Goal: Task Accomplishment & Management: Manage account settings

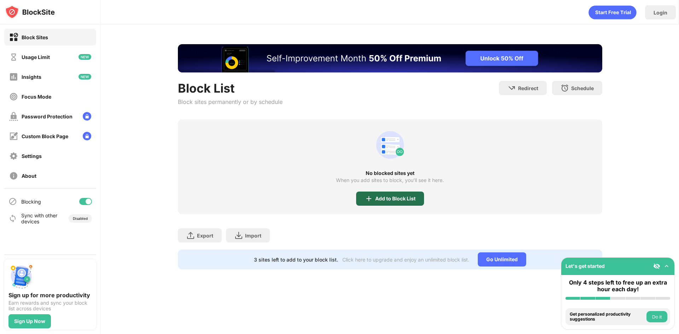
click at [382, 198] on div "Add to Block List" at bounding box center [395, 199] width 40 height 6
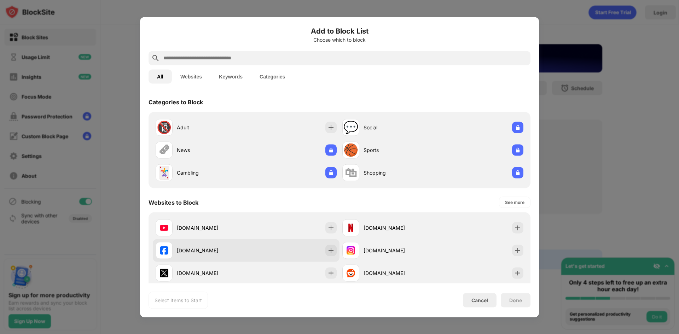
click at [201, 250] on div "[DOMAIN_NAME]" at bounding box center [211, 250] width 69 height 7
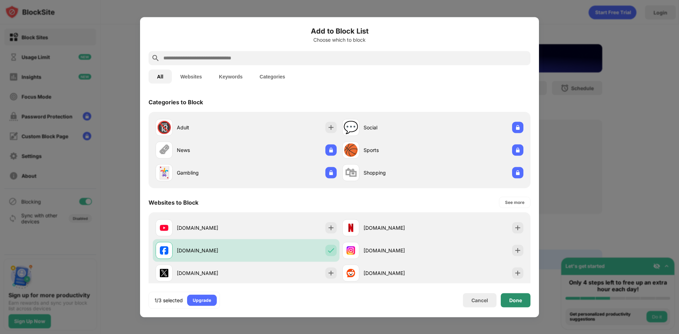
click at [515, 300] on div "Done" at bounding box center [515, 301] width 13 height 6
